Goal: Task Accomplishment & Management: Manage account settings

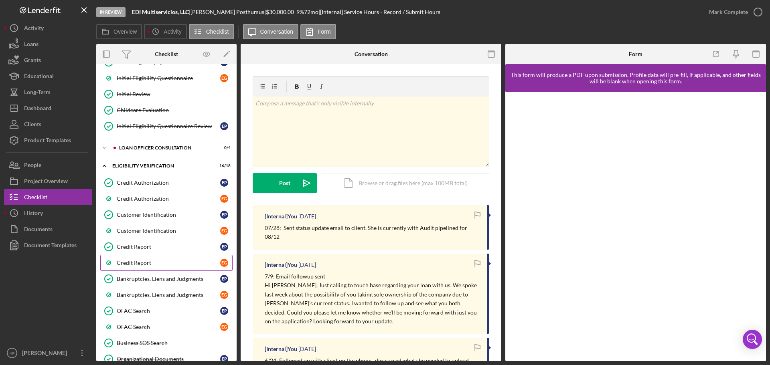
scroll to position [200, 0]
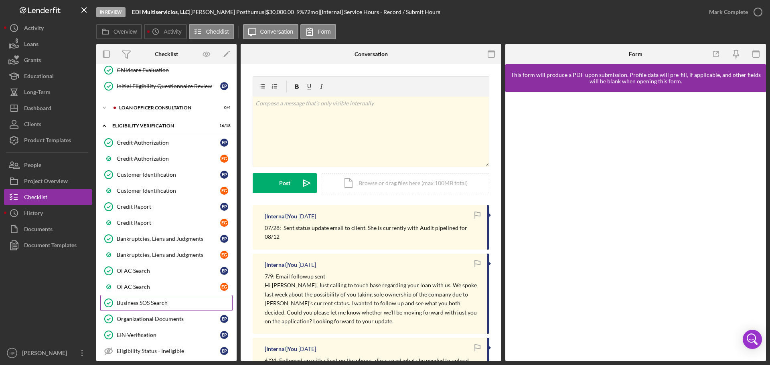
click at [178, 176] on link "Business SOS Search Business SOS Search" at bounding box center [166, 303] width 132 height 16
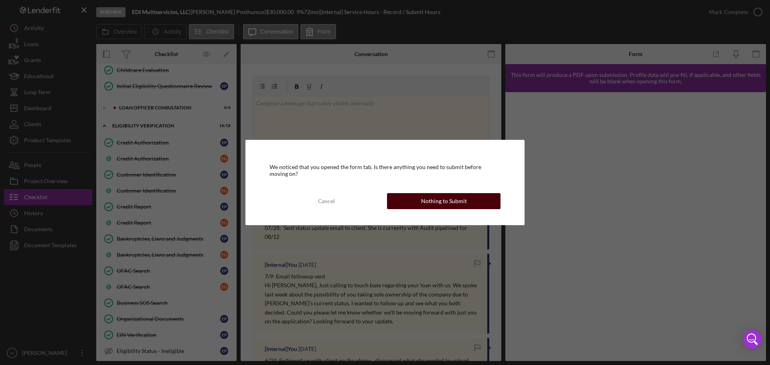
click at [448, 176] on div "Nothing to Submit" at bounding box center [444, 201] width 46 height 16
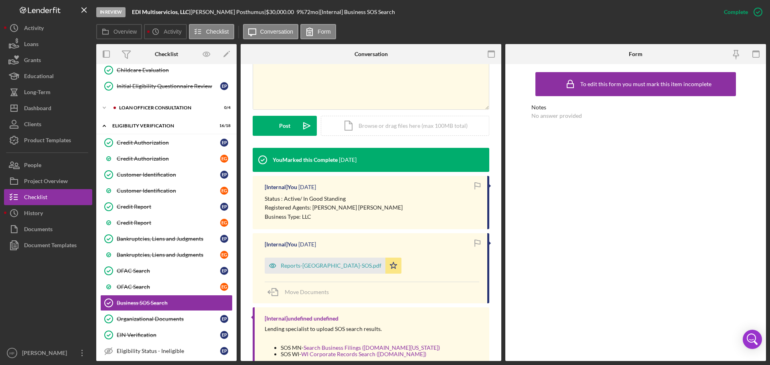
scroll to position [202, 0]
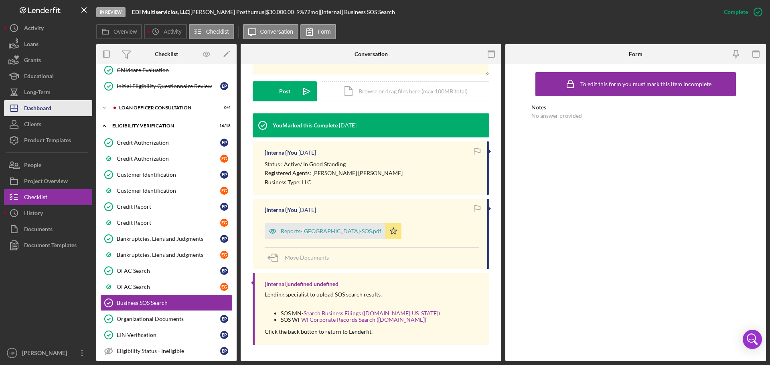
click at [43, 109] on div "Dashboard" at bounding box center [37, 109] width 27 height 18
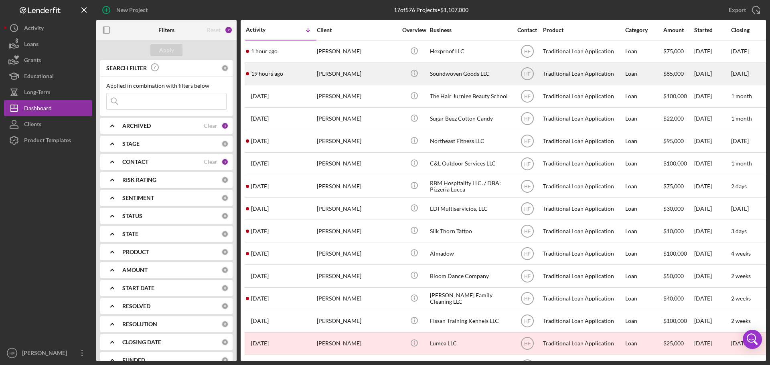
click at [380, 74] on div "[PERSON_NAME]" at bounding box center [357, 73] width 80 height 21
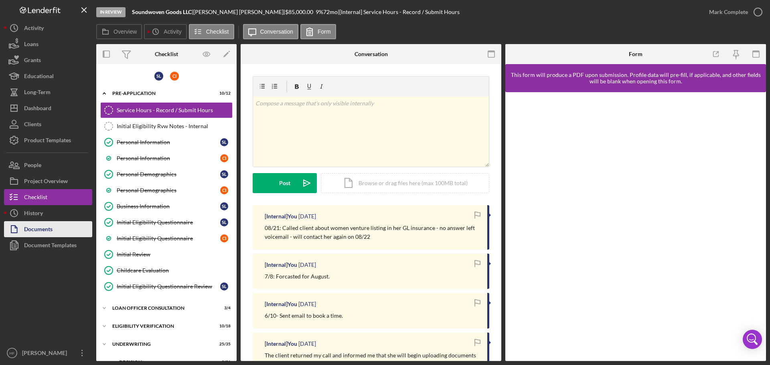
click at [64, 176] on button "Documents" at bounding box center [48, 229] width 88 height 16
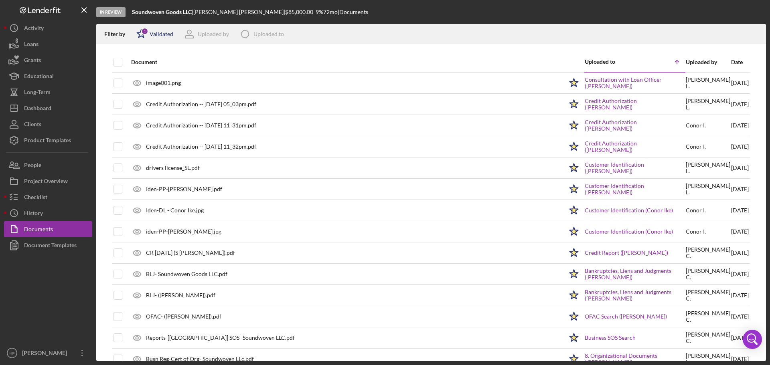
click at [154, 34] on div "Validated" at bounding box center [162, 34] width 24 height 6
click at [141, 62] on input "checkbox" at bounding box center [140, 64] width 8 height 8
checkbox input "false"
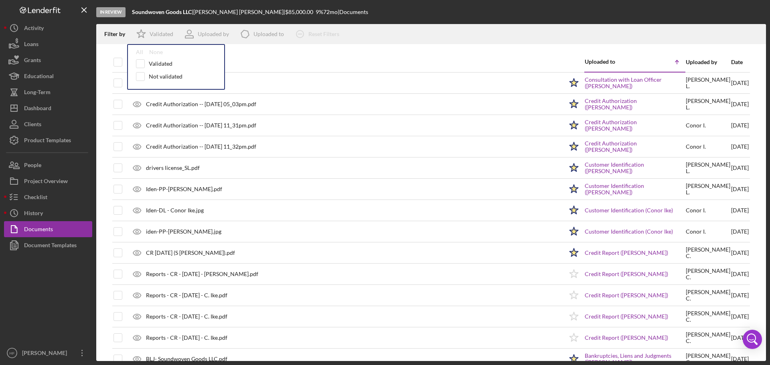
click at [618, 61] on div "Date" at bounding box center [740, 62] width 18 height 6
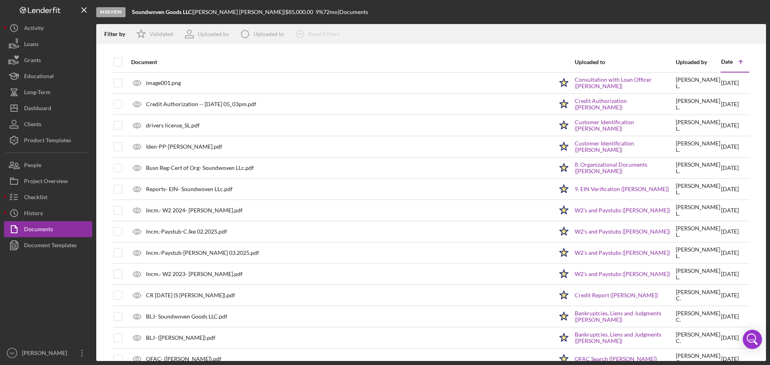
click at [618, 62] on icon "Icon/Table Sort Arrow" at bounding box center [741, 62] width 16 height 16
click at [618, 61] on polyline at bounding box center [740, 61] width 3 height 2
click at [618, 63] on div "Date" at bounding box center [727, 62] width 12 height 6
